Goal: Task Accomplishment & Management: Use online tool/utility

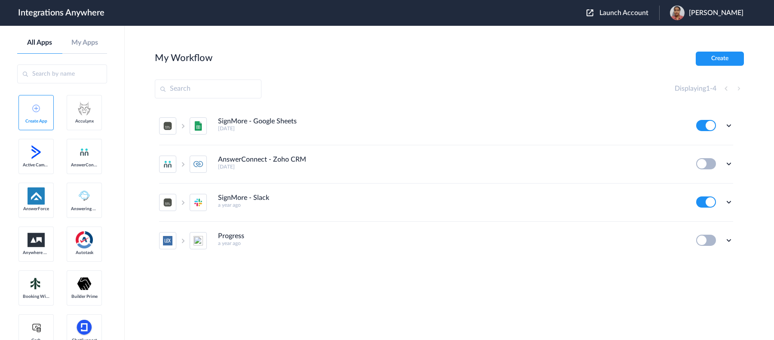
click at [600, 14] on span "Launch Account" at bounding box center [624, 12] width 49 height 7
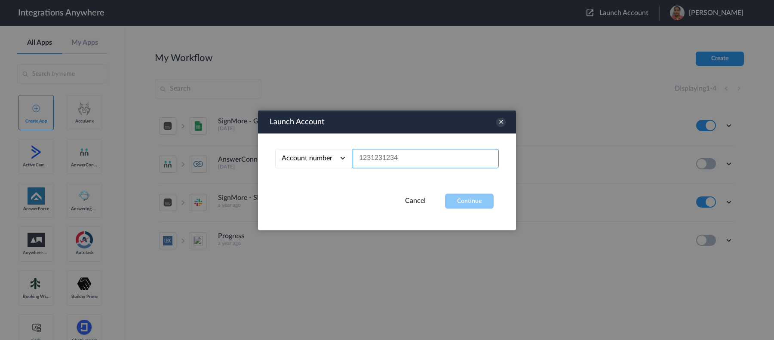
click at [423, 157] on input "text" at bounding box center [426, 158] width 146 height 19
paste input "3474427246"
type input "3474427246"
click at [478, 210] on div "Launch Account Account number Account number Email address 3474427246 Cancel Co…" at bounding box center [387, 170] width 258 height 120
click at [479, 204] on button "Continue" at bounding box center [469, 201] width 49 height 15
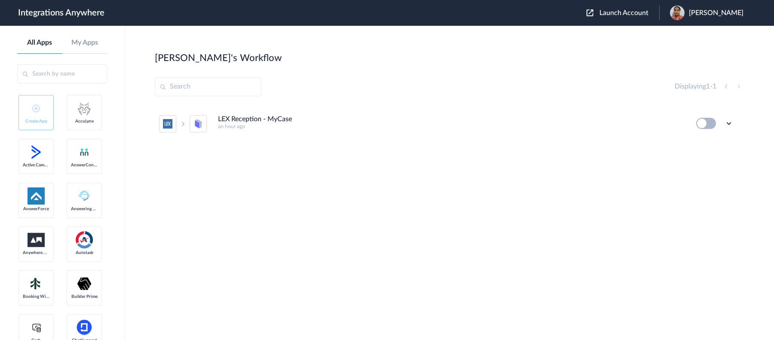
click at [488, 120] on div "LEX Reception - MyCase an hour ago" at bounding box center [451, 122] width 467 height 14
click at [237, 114] on li "LEX Reception - MyCase an hour ago Edit Task history Delete" at bounding box center [446, 124] width 574 height 38
click at [240, 119] on h4 "LEX Reception - MyCase" at bounding box center [255, 119] width 74 height 8
click at [735, 123] on ul "LEX Reception - MyCase an hour ago Edit Task history Delete" at bounding box center [446, 124] width 583 height 38
click at [730, 124] on icon at bounding box center [729, 123] width 9 height 9
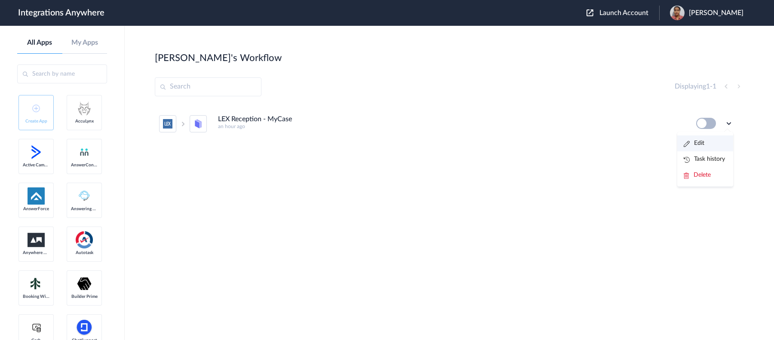
click at [704, 142] on link "Edit" at bounding box center [694, 143] width 21 height 6
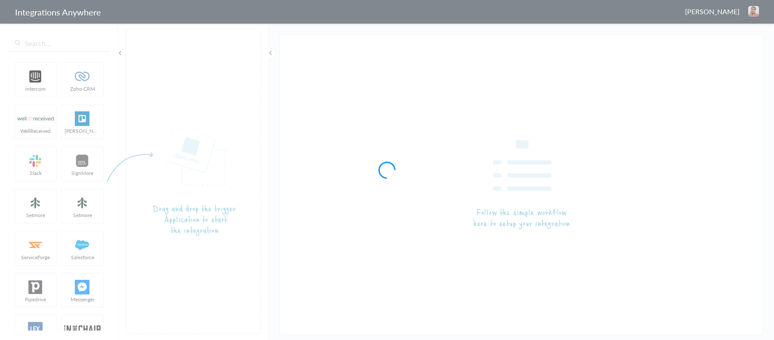
type input "LEX Reception - MyCase"
